Goal: Task Accomplishment & Management: Use online tool/utility

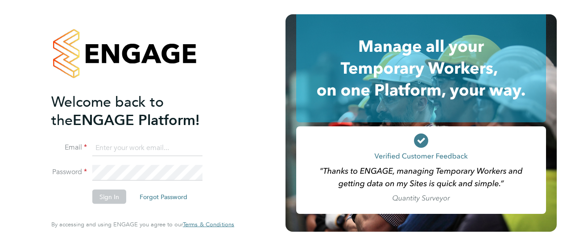
type input "kirsty.johnson@wates.co.uk"
click at [113, 198] on button "Sign In" at bounding box center [109, 197] width 34 height 14
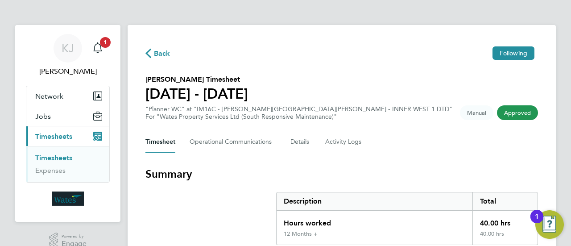
click at [57, 157] on link "Timesheets" at bounding box center [53, 157] width 37 height 8
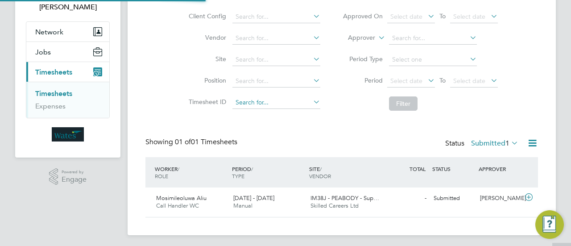
scroll to position [67, 0]
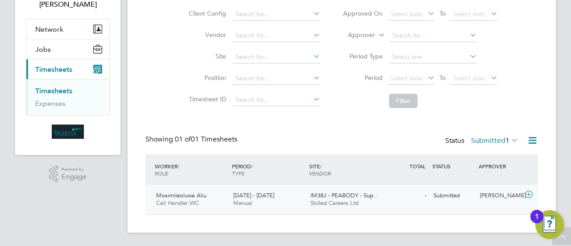
drag, startPoint x: 529, startPoint y: 193, endPoint x: 516, endPoint y: 194, distance: 13.0
click at [529, 193] on icon at bounding box center [528, 194] width 11 height 7
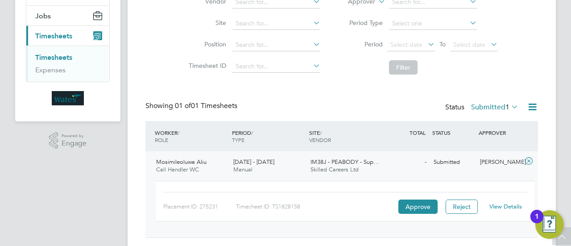
scroll to position [124, 0]
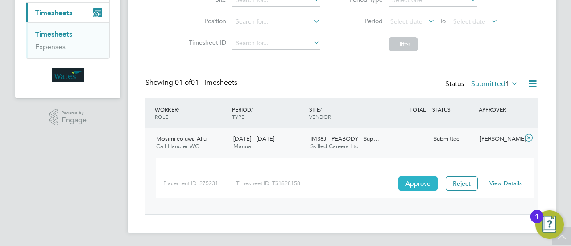
click at [410, 182] on button "Approve" at bounding box center [417, 183] width 39 height 14
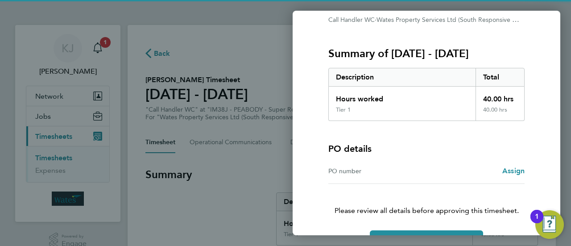
scroll to position [119, 0]
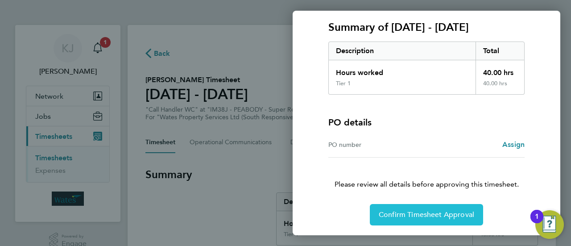
click at [405, 223] on button "Confirm Timesheet Approval" at bounding box center [426, 214] width 113 height 21
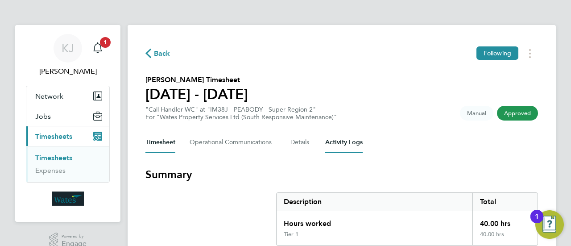
click at [335, 143] on Logs-tab "Activity Logs" at bounding box center [343, 142] width 37 height 21
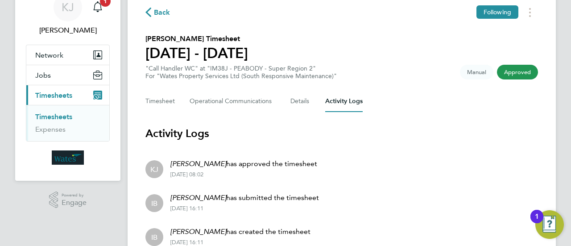
scroll to position [83, 0]
